Goal: Information Seeking & Learning: Get advice/opinions

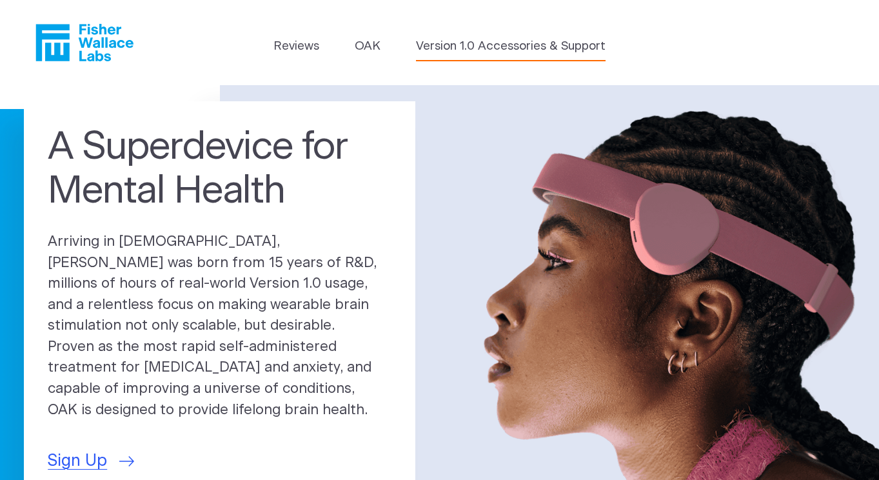
click at [460, 43] on link "Version 1.0 Accessories & Support" at bounding box center [511, 46] width 190 height 18
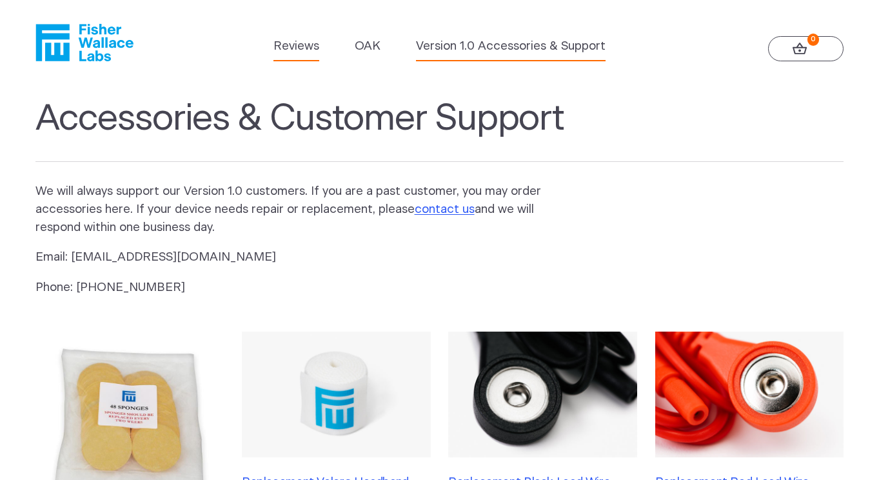
click at [295, 51] on link "Reviews" at bounding box center [296, 46] width 46 height 18
